Goal: Use online tool/utility: Utilize a website feature to perform a specific function

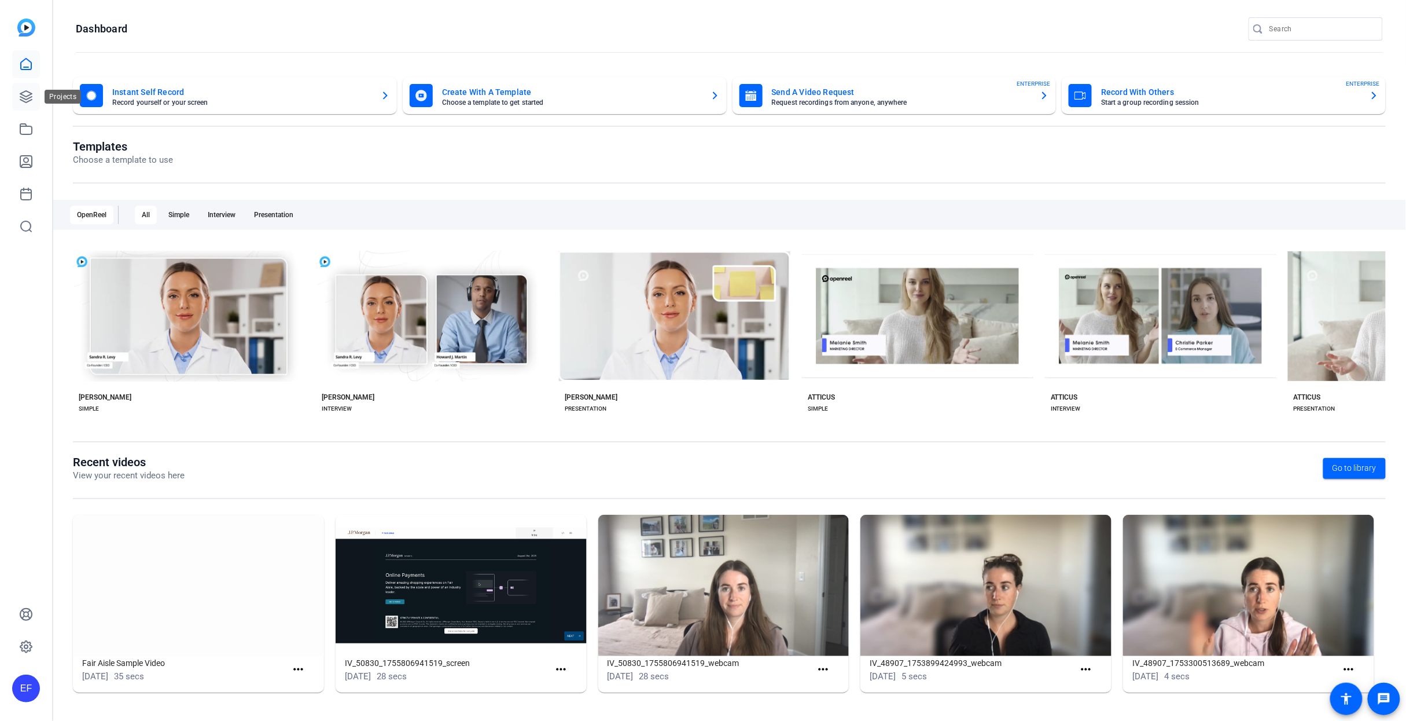
click at [30, 97] on icon at bounding box center [26, 97] width 12 height 12
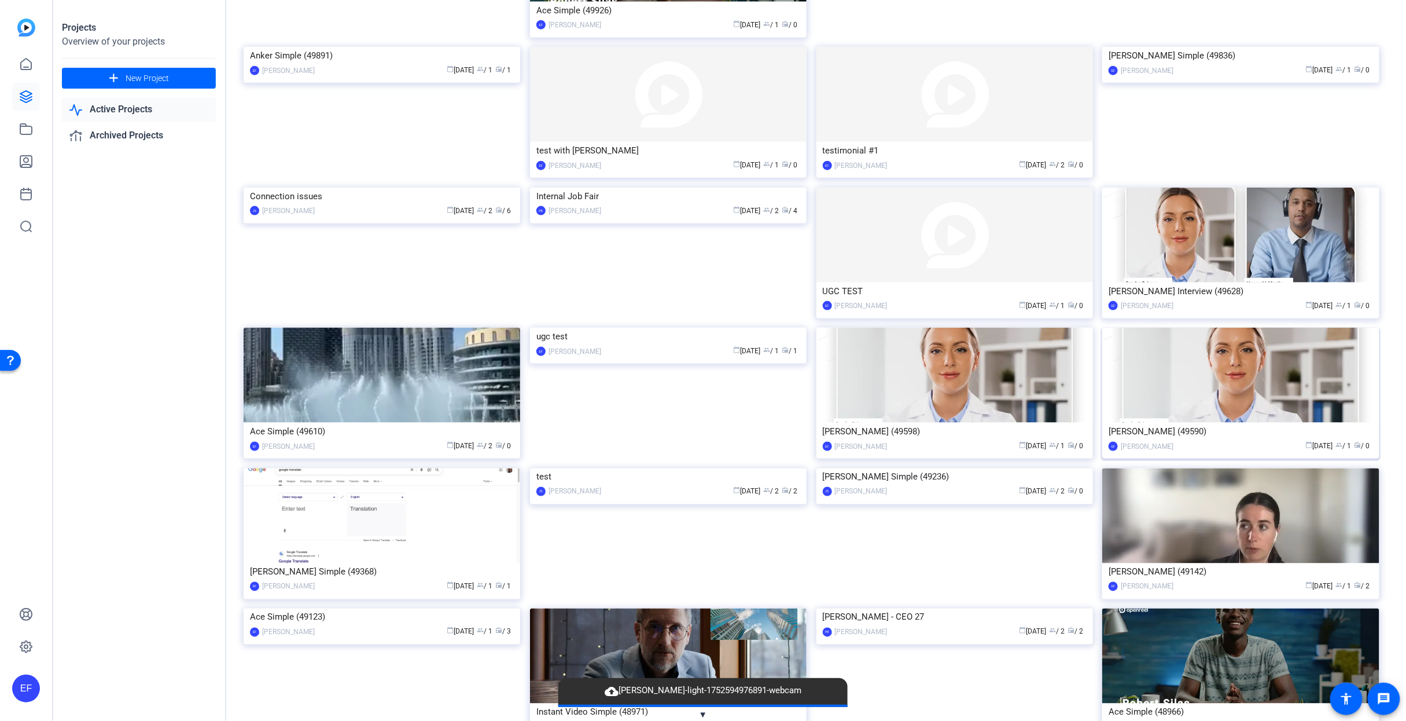
scroll to position [859, 0]
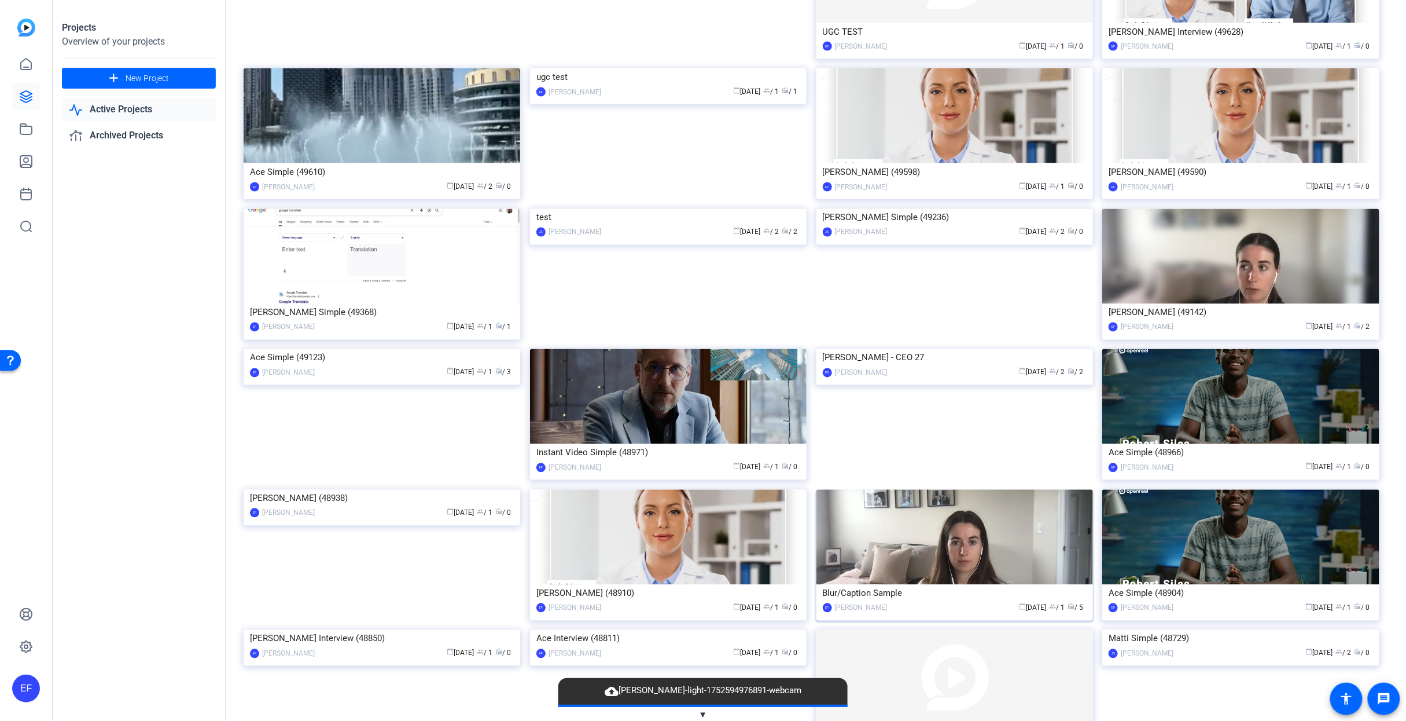
click at [855, 588] on div "Blur/Caption Sample" at bounding box center [955, 593] width 264 height 17
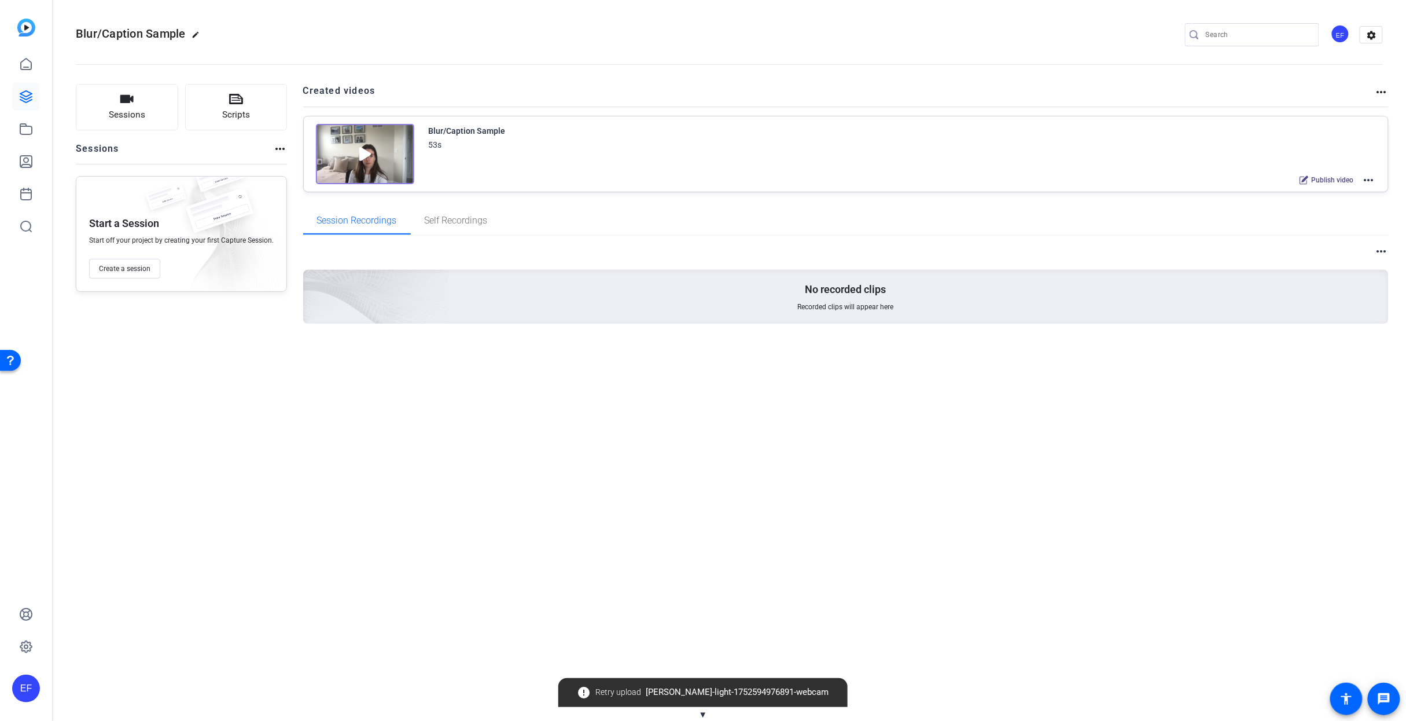
click at [1369, 181] on mat-icon "more_horiz" at bounding box center [1369, 180] width 14 height 14
click at [1357, 194] on span "Edit in Creator" at bounding box center [1327, 194] width 80 height 14
